Goal: Information Seeking & Learning: Learn about a topic

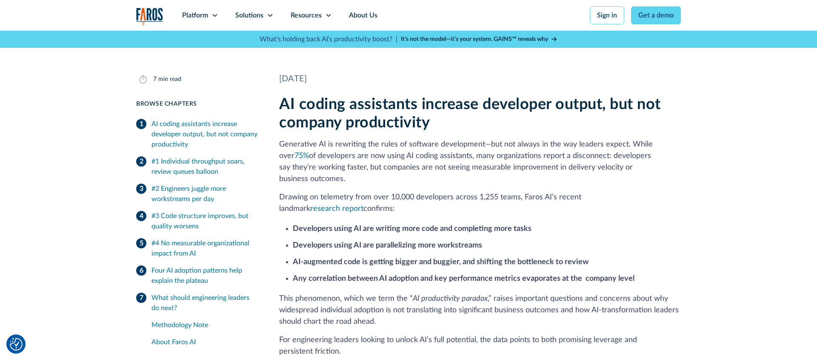
scroll to position [183, 0]
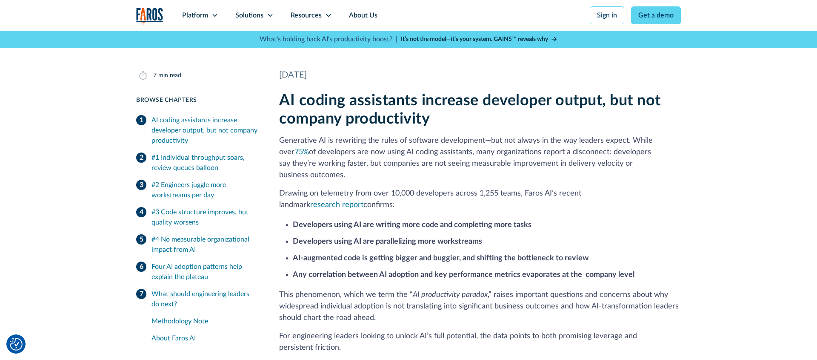
click at [357, 188] on p "Drawing on telemetry from over 10,000 developers across 1,255 teams, Faros AI’s…" at bounding box center [480, 199] width 402 height 23
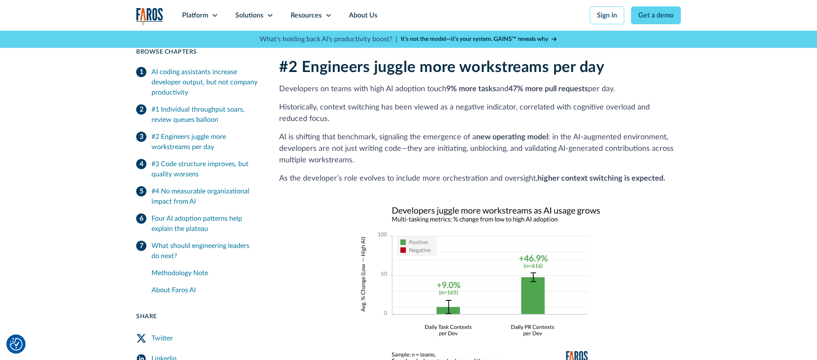
scroll to position [996, 0]
click at [376, 83] on p "Developers on teams with high AI adoption touch 9% more tasks and 47% more pull…" at bounding box center [480, 88] width 402 height 11
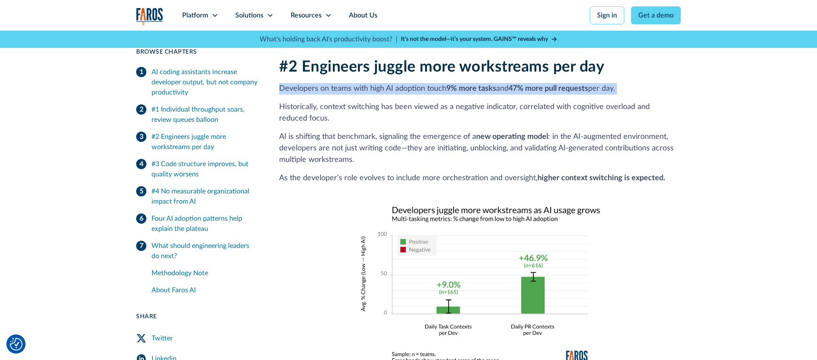
click at [376, 83] on p "Developers on teams with high AI adoption touch 9% more tasks and 47% more pull…" at bounding box center [480, 88] width 402 height 11
copy p "Developers on teams with high AI adoption touch 9% more tasks and 47% more pull…"
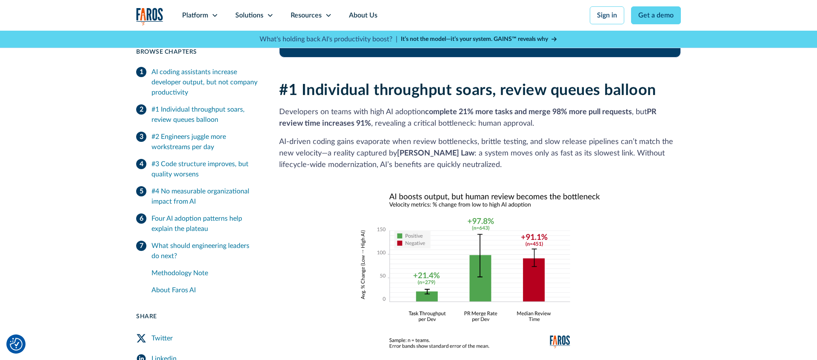
scroll to position [682, 0]
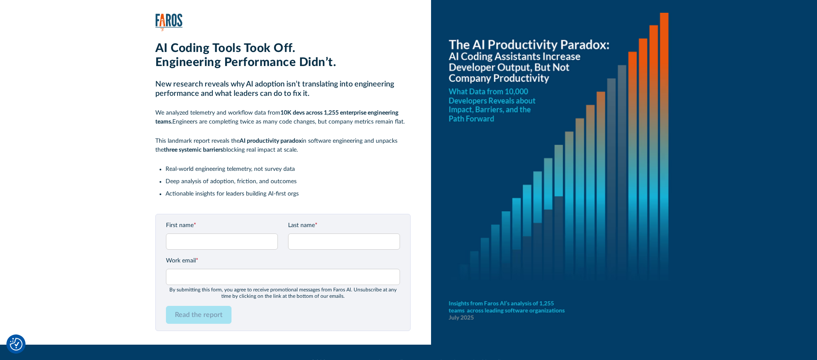
scroll to position [21, 0]
